Goal: Information Seeking & Learning: Find specific fact

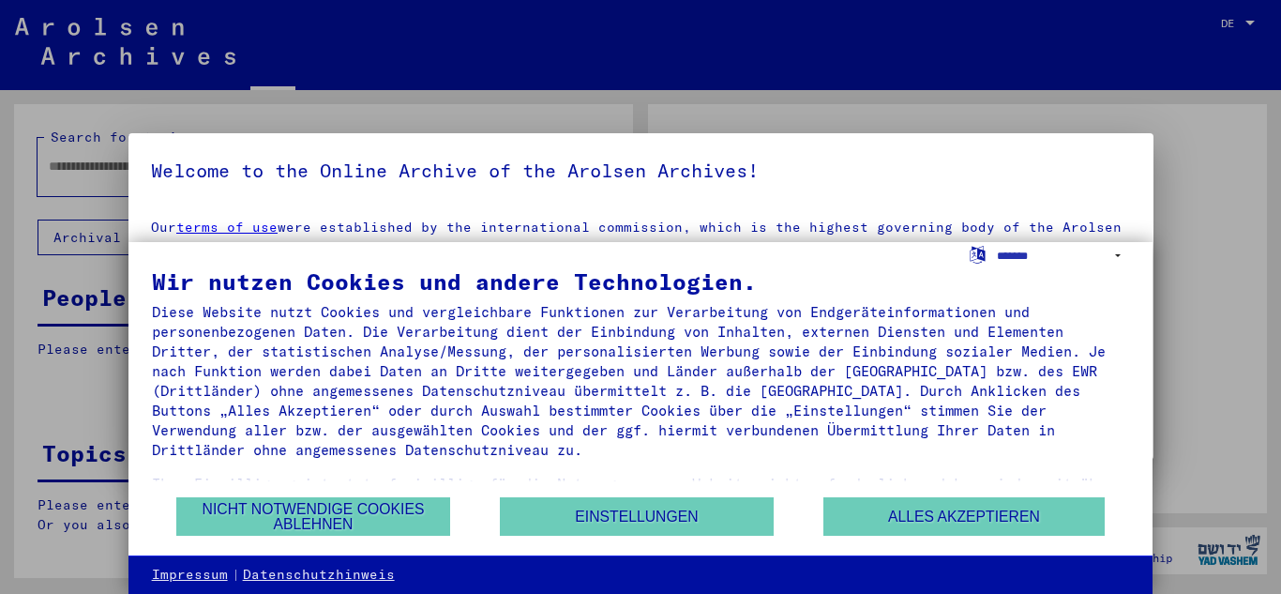
type input "**********"
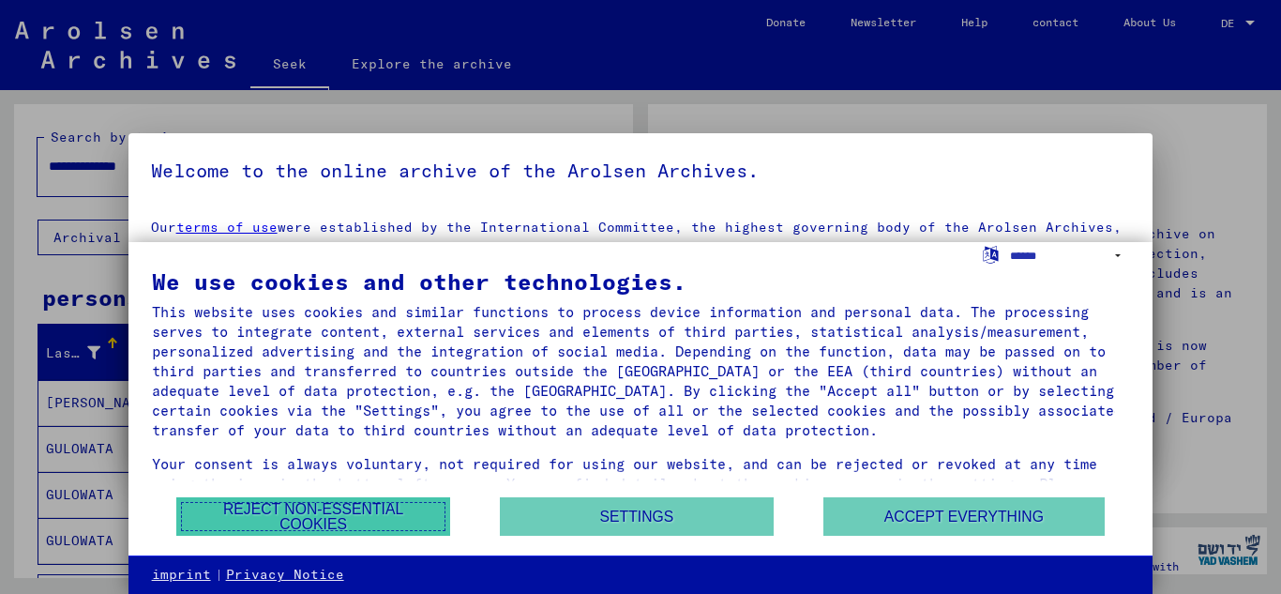
click at [343, 505] on font "Reject non-essential cookies" at bounding box center [313, 516] width 180 height 31
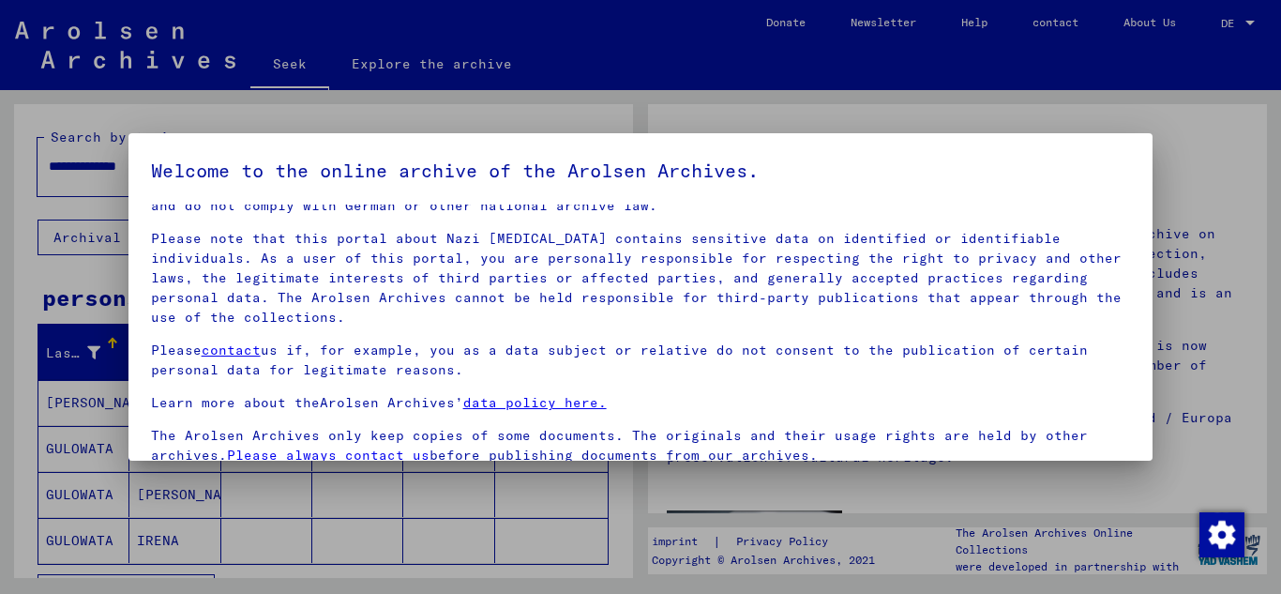
scroll to position [153, 0]
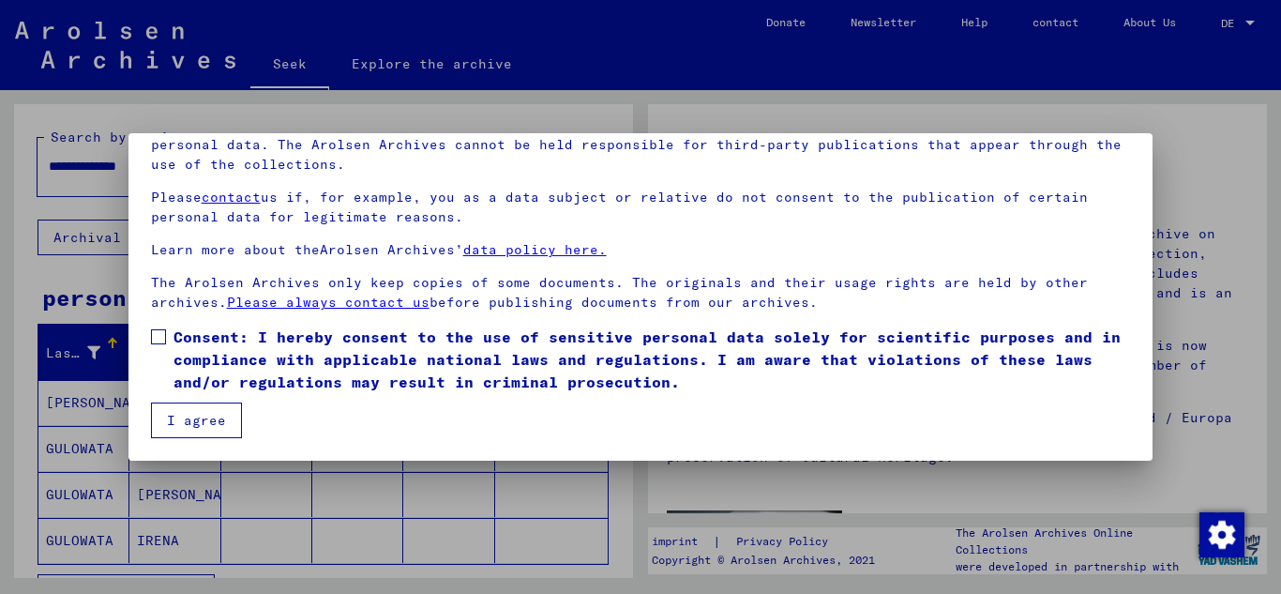
click at [208, 353] on font "Consent: I hereby consent to the use of sensitive personal data solely for scie…" at bounding box center [646, 359] width 947 height 64
click at [193, 419] on font "I agree" at bounding box center [196, 420] width 59 height 17
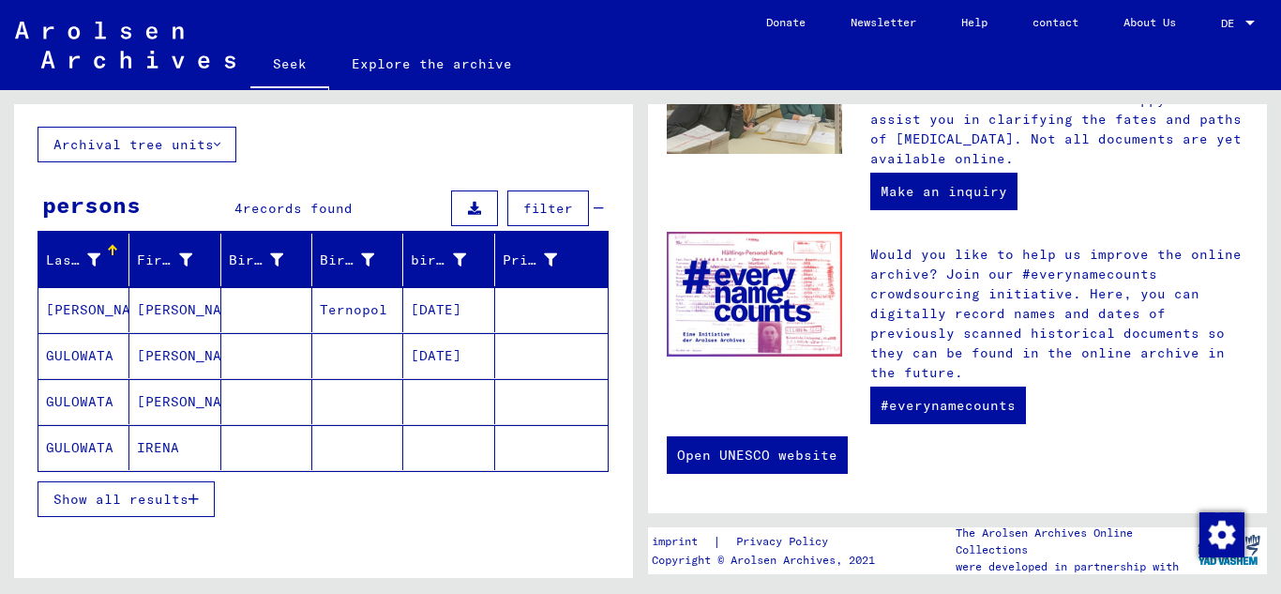
scroll to position [93, 0]
click at [109, 318] on font "[PERSON_NAME]" at bounding box center [101, 309] width 110 height 17
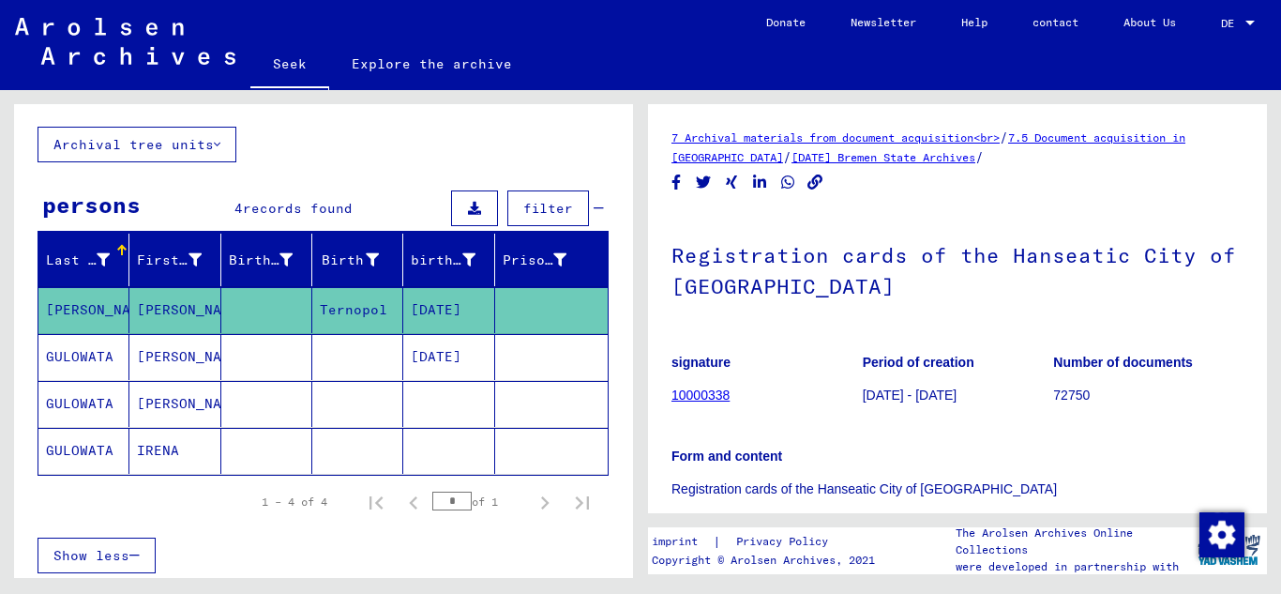
click at [338, 338] on mat-cell at bounding box center [357, 357] width 91 height 46
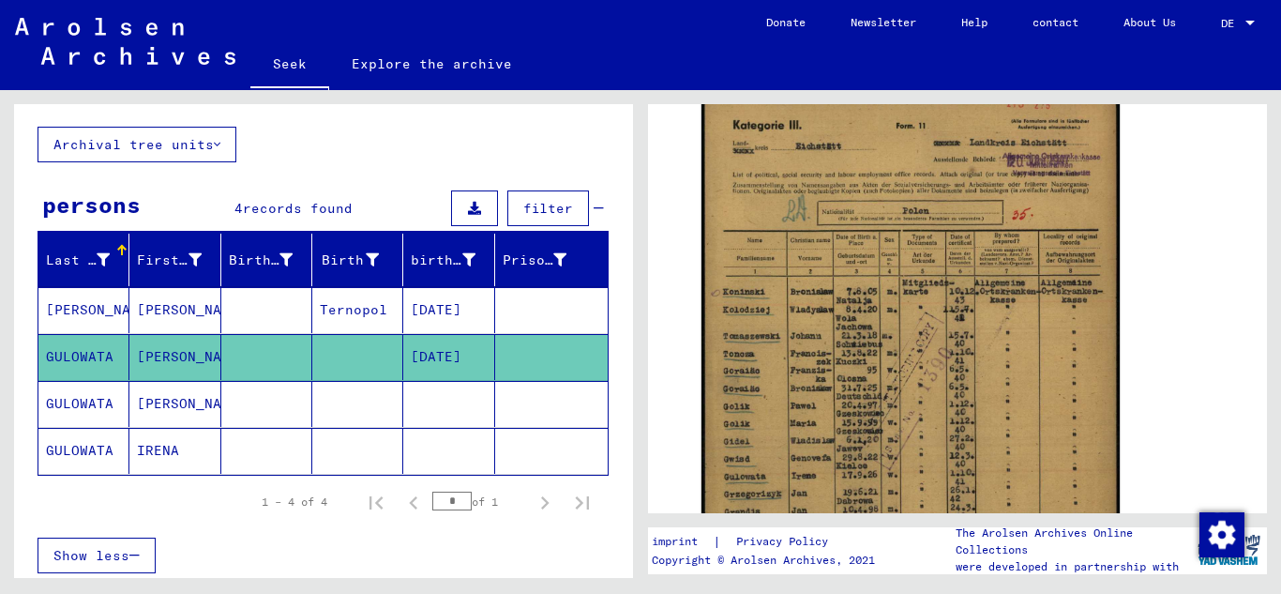
scroll to position [382, 0]
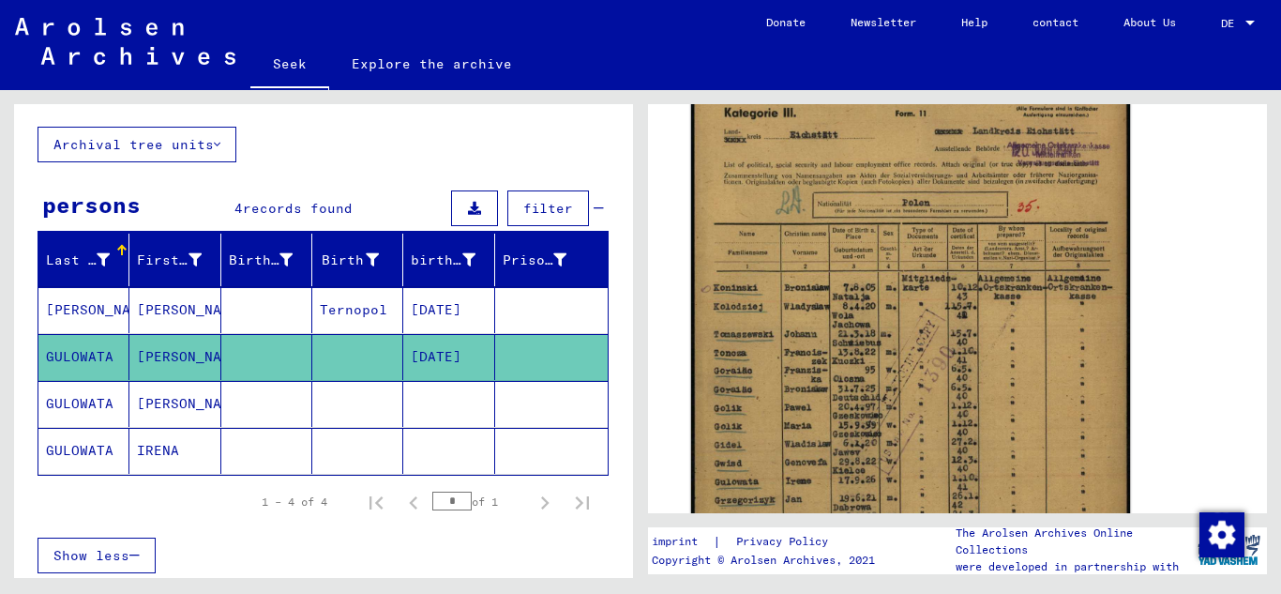
click at [822, 191] on img at bounding box center [910, 384] width 439 height 620
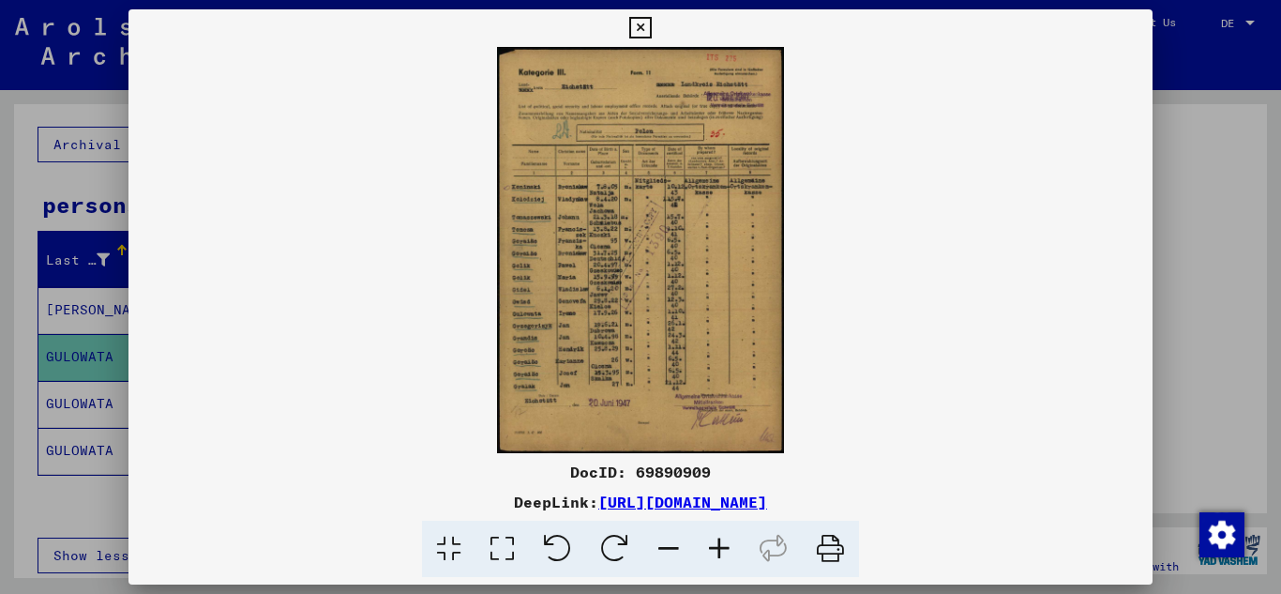
click at [619, 279] on img at bounding box center [640, 250] width 1025 height 406
click at [639, 31] on icon at bounding box center [640, 28] width 22 height 23
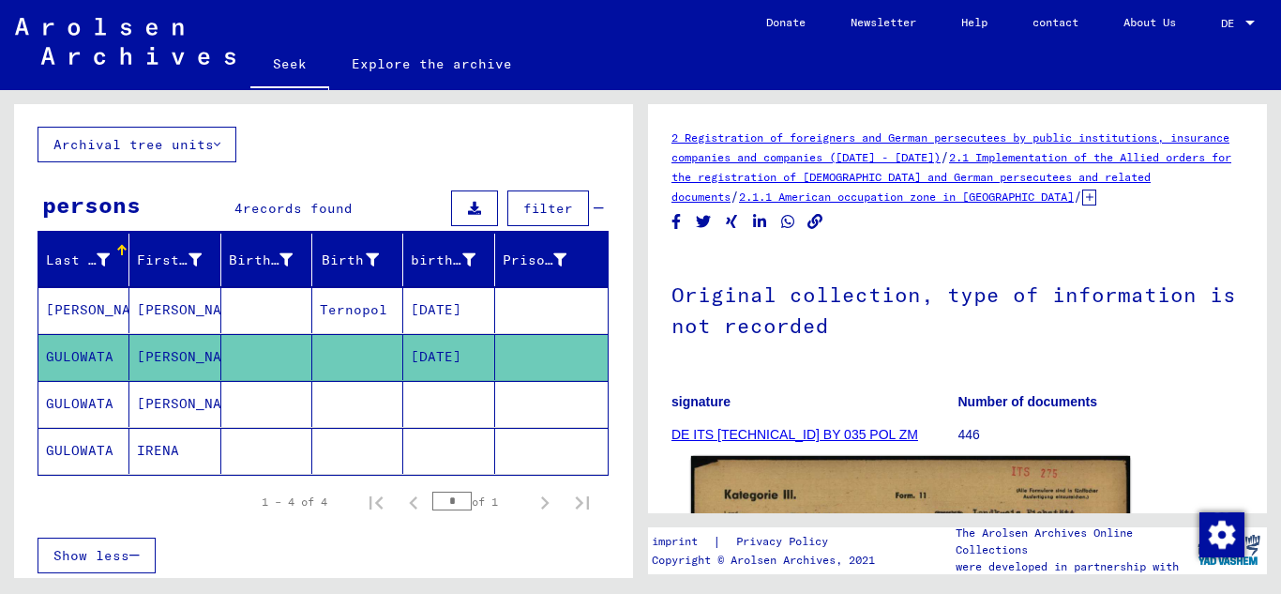
scroll to position [1, 0]
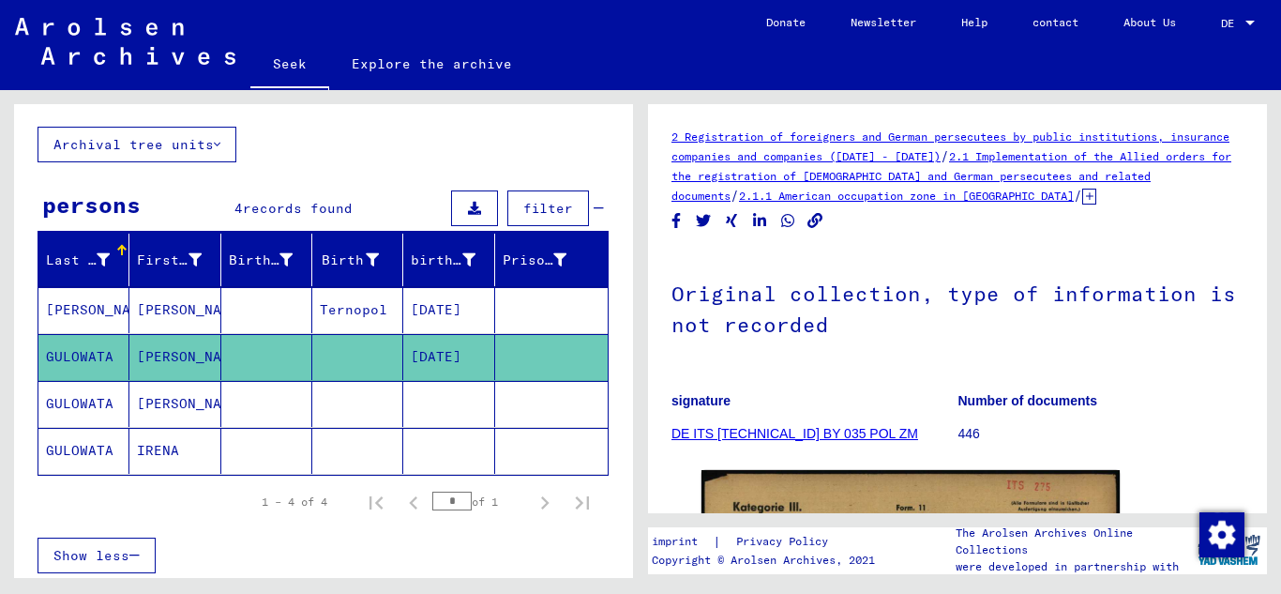
click at [261, 418] on mat-cell at bounding box center [266, 404] width 91 height 46
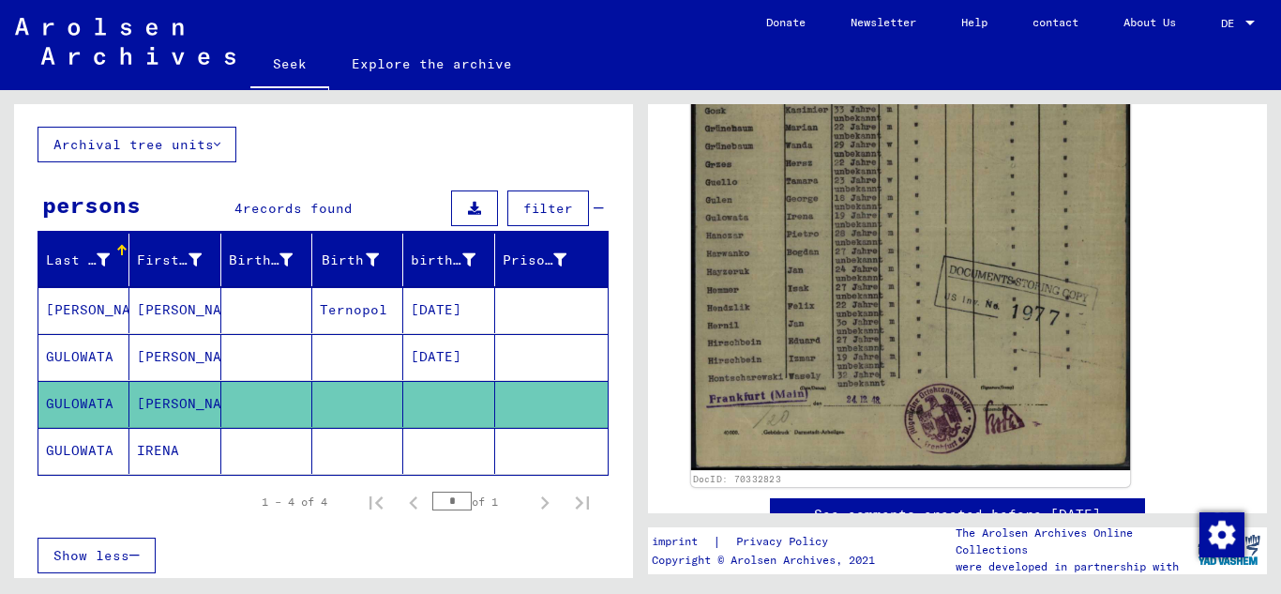
scroll to position [597, 0]
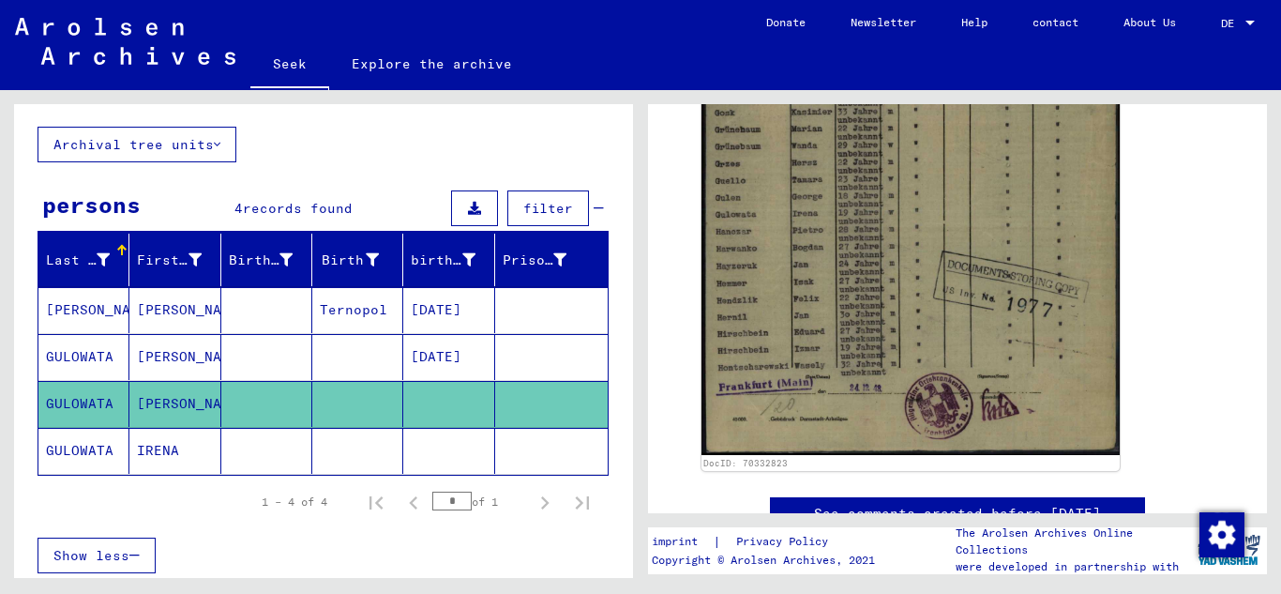
click at [276, 445] on mat-cell at bounding box center [266, 451] width 91 height 46
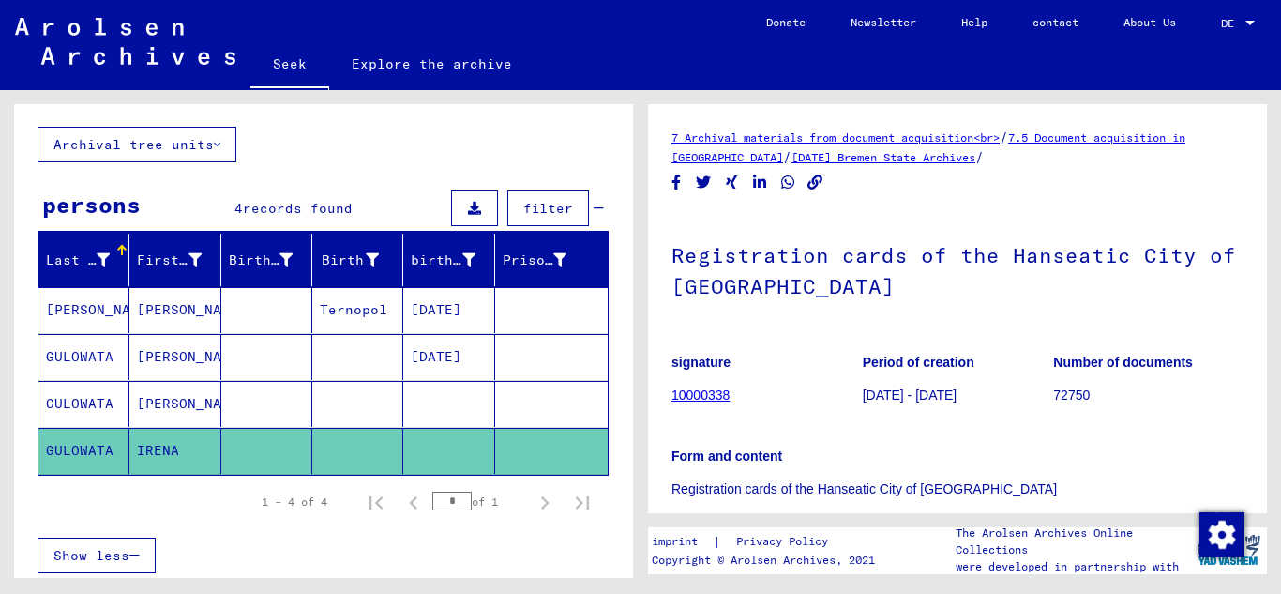
click at [342, 321] on mat-cell "Ternopol" at bounding box center [357, 310] width 91 height 46
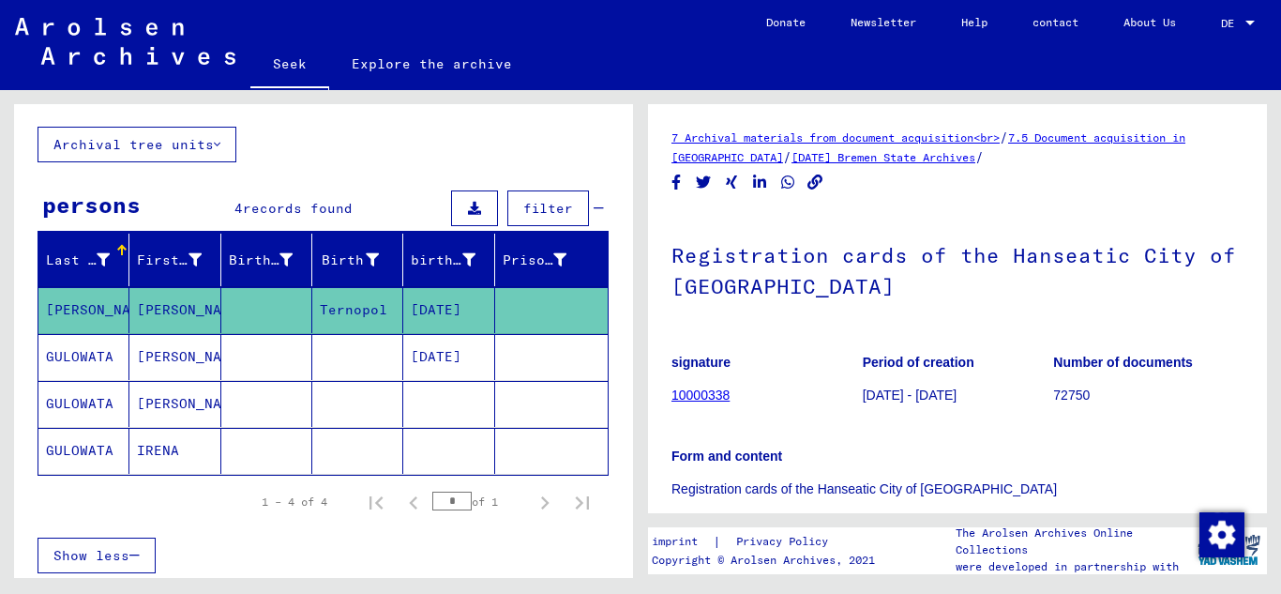
click at [278, 309] on mat-cell at bounding box center [266, 310] width 91 height 46
click at [769, 131] on font "7 Archival materials from document acquisition<br>" at bounding box center [835, 137] width 328 height 14
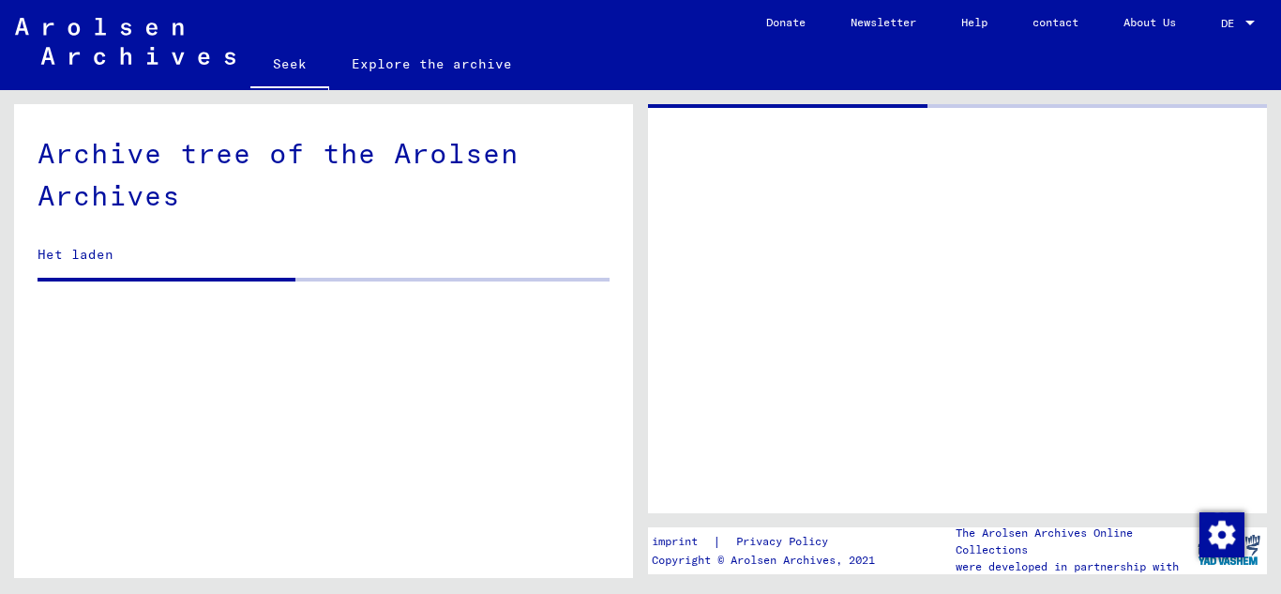
scroll to position [276, 0]
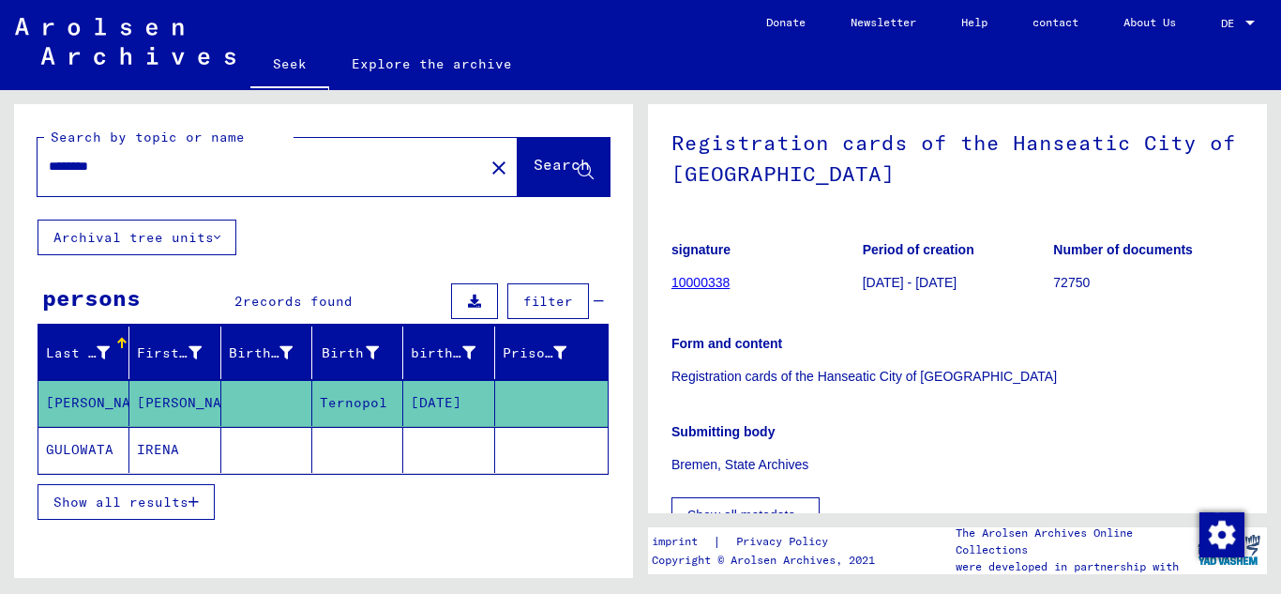
scroll to position [113, 0]
click at [711, 281] on font "10000338" at bounding box center [700, 282] width 58 height 15
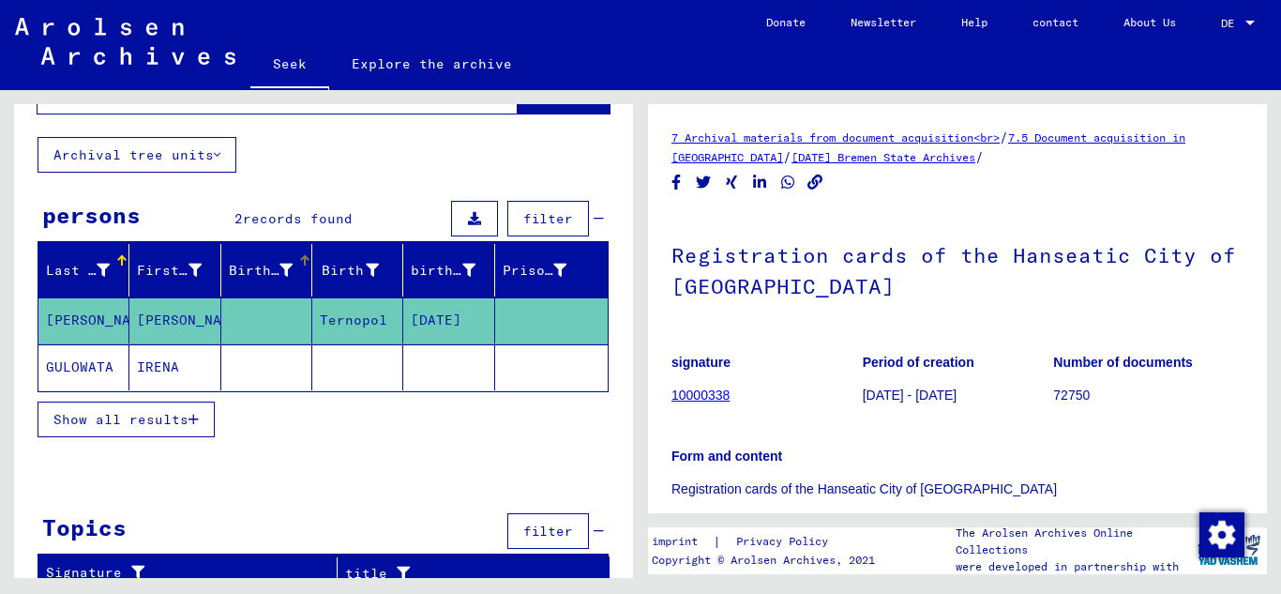
scroll to position [78, 0]
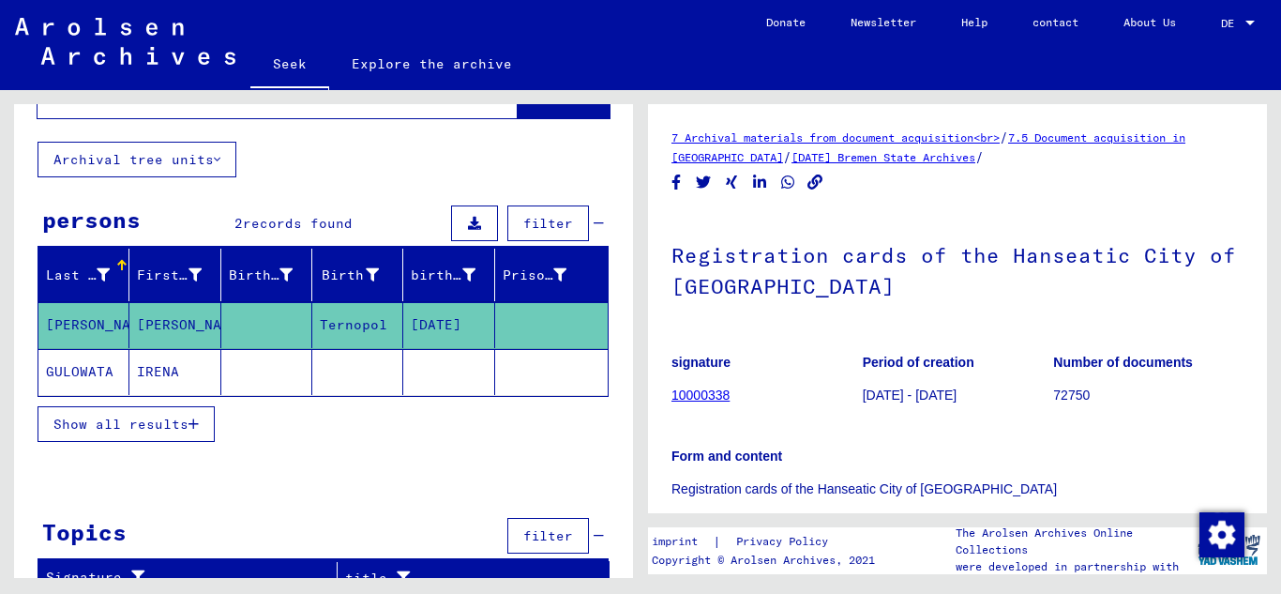
type input "**********"
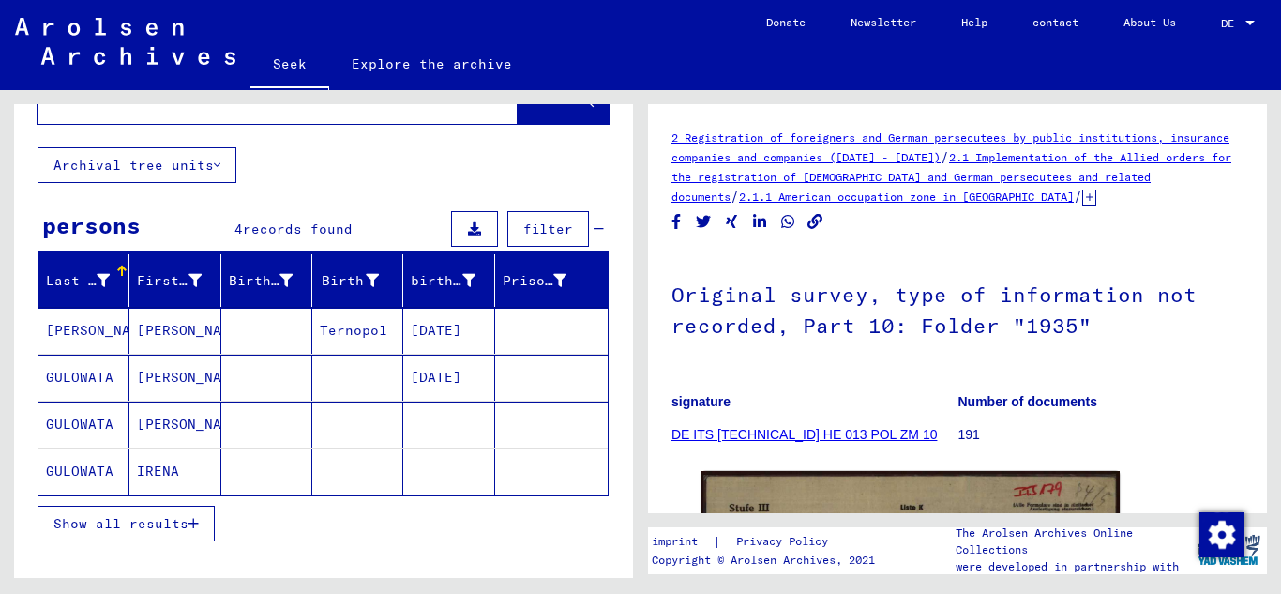
scroll to position [71, 0]
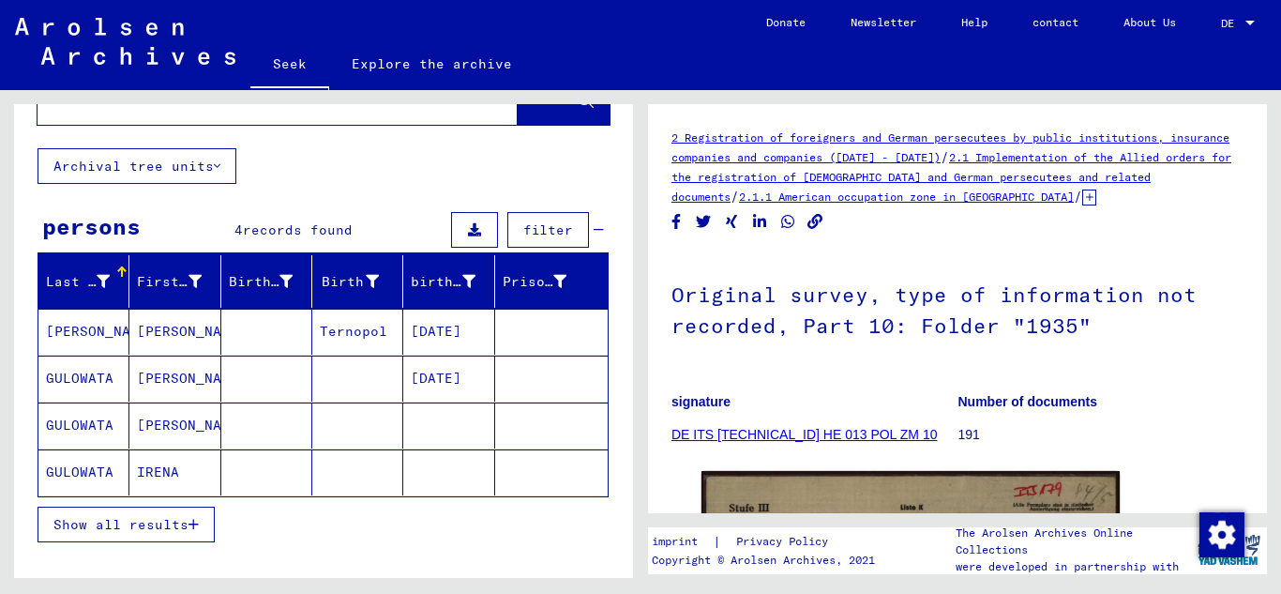
click at [259, 343] on mat-cell at bounding box center [266, 331] width 91 height 46
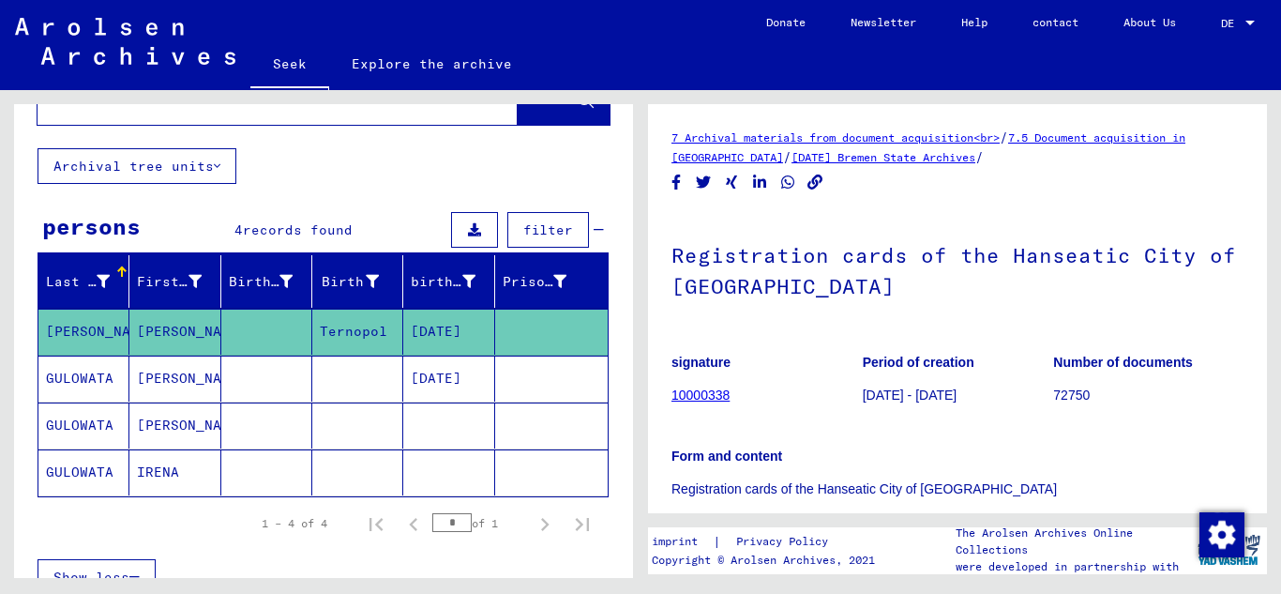
click at [252, 368] on mat-cell at bounding box center [266, 378] width 91 height 46
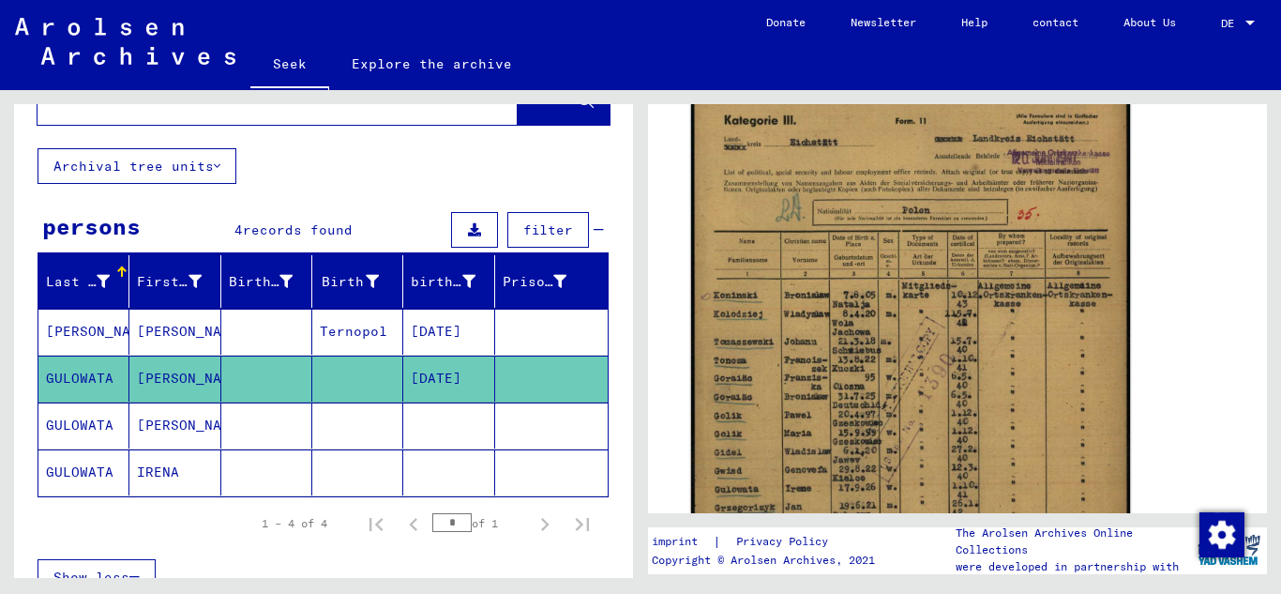
scroll to position [387, 0]
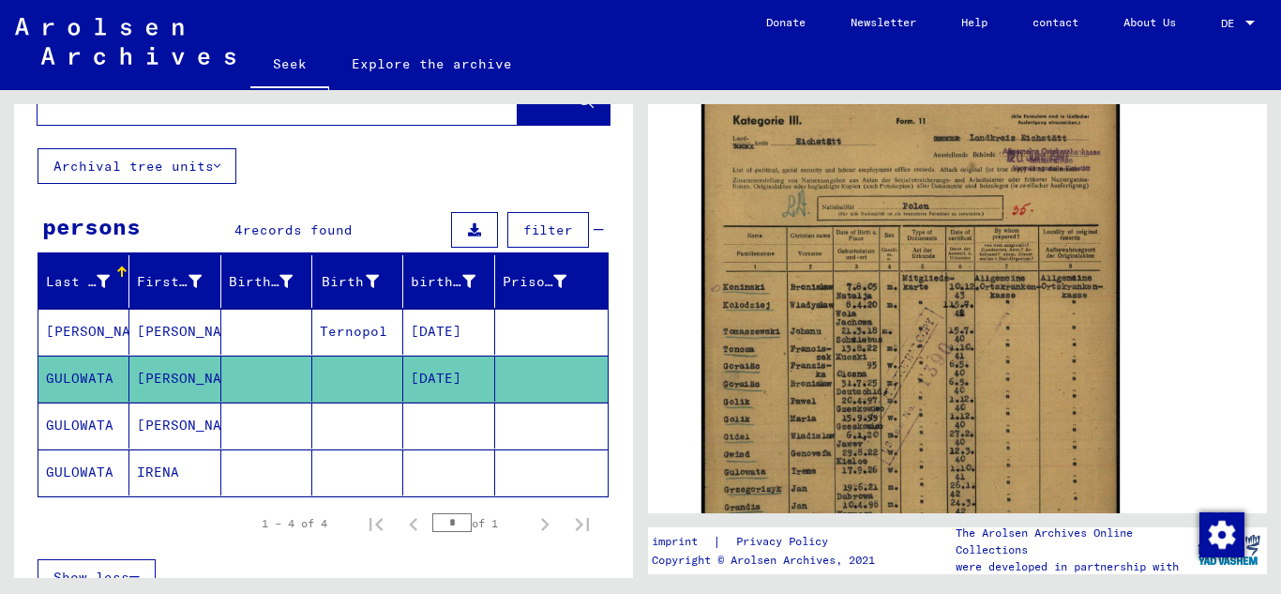
click at [349, 207] on div "persons 4 records found filter" at bounding box center [323, 231] width 571 height 48
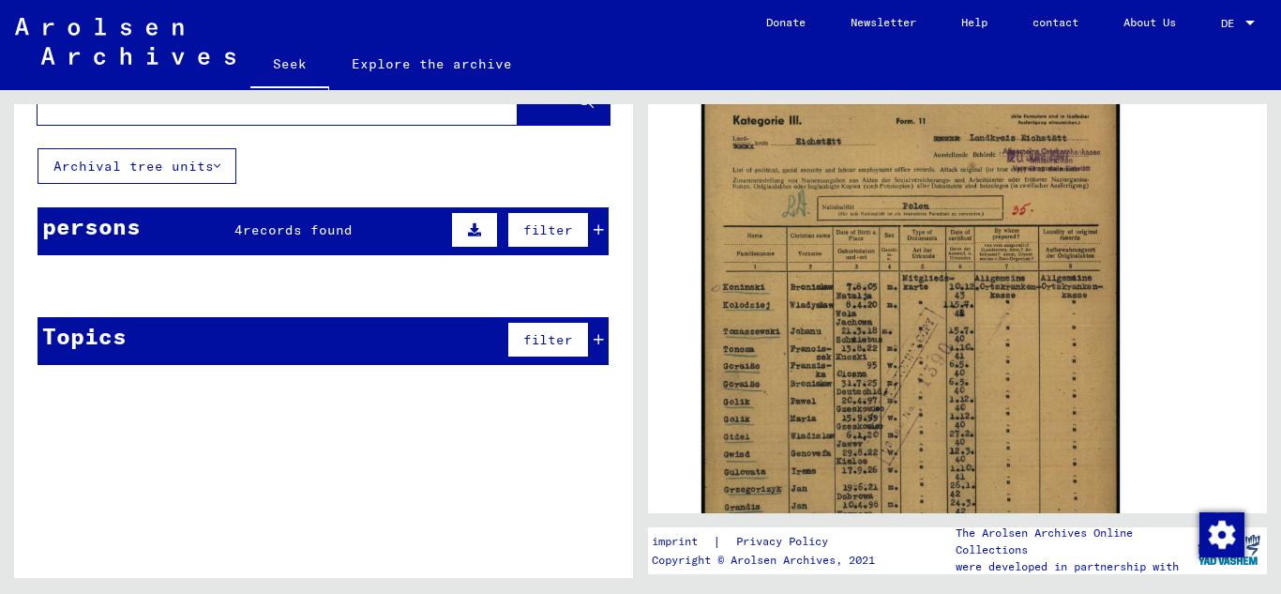
click at [349, 207] on div "persons 4 records found filter" at bounding box center [323, 231] width 571 height 48
